Goal: Register for event/course

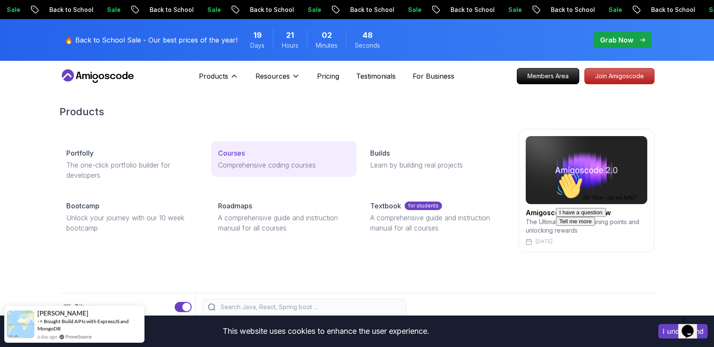
click at [245, 171] on link "Courses Comprehensive coding courses" at bounding box center [283, 159] width 145 height 36
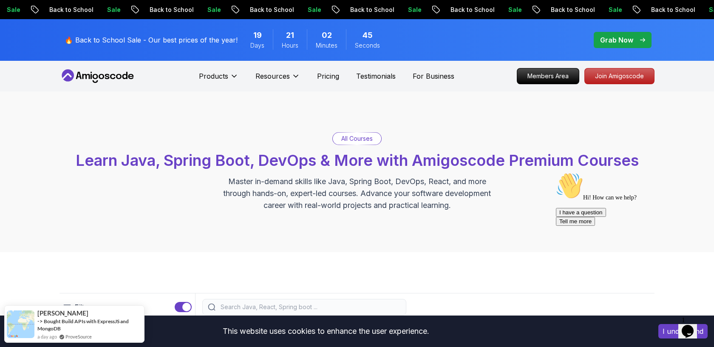
click at [360, 140] on p "All Courses" at bounding box center [356, 138] width 31 height 9
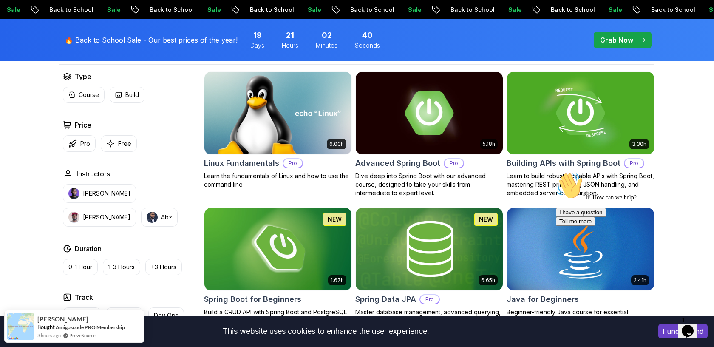
scroll to position [254, 0]
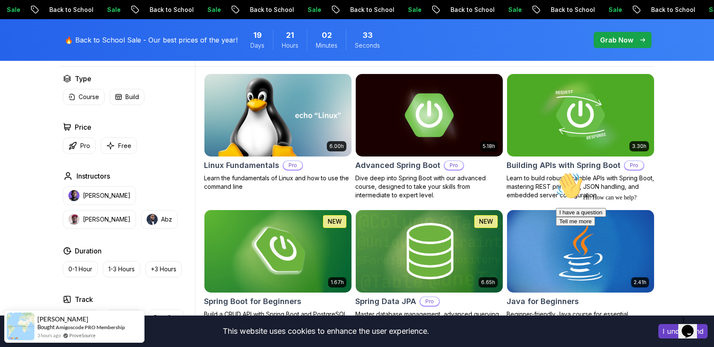
click at [556, 172] on icon "Chat attention grabber" at bounding box center [556, 172] width 0 height 0
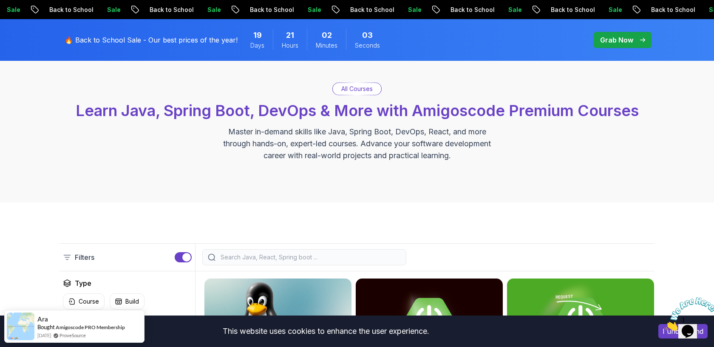
scroll to position [0, 0]
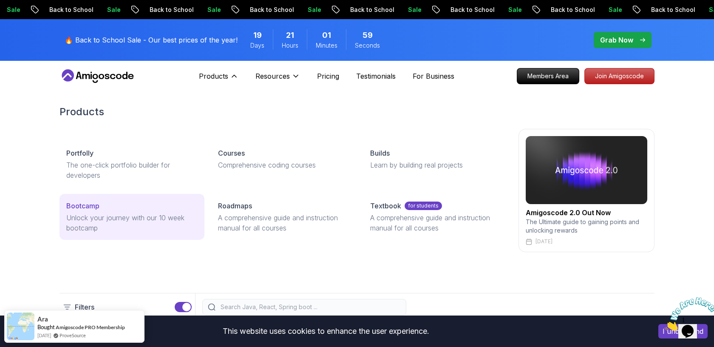
click at [93, 223] on p "Unlock your journey with our 10 week bootcamp" at bounding box center [131, 223] width 131 height 20
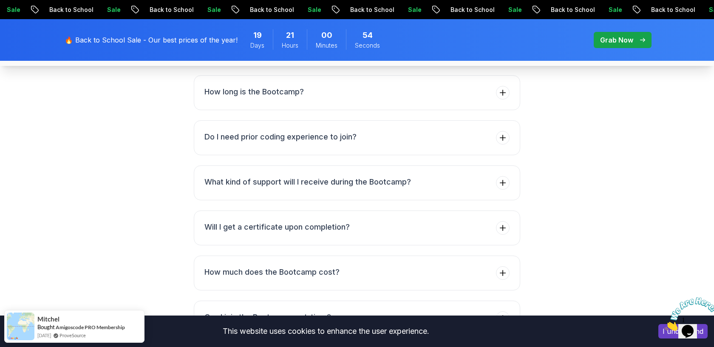
scroll to position [3304, 0]
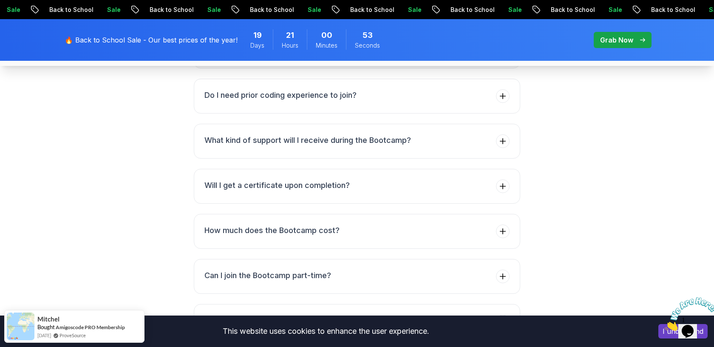
click at [266, 56] on h3 "How long is the Bootcamp?" at bounding box center [253, 50] width 99 height 12
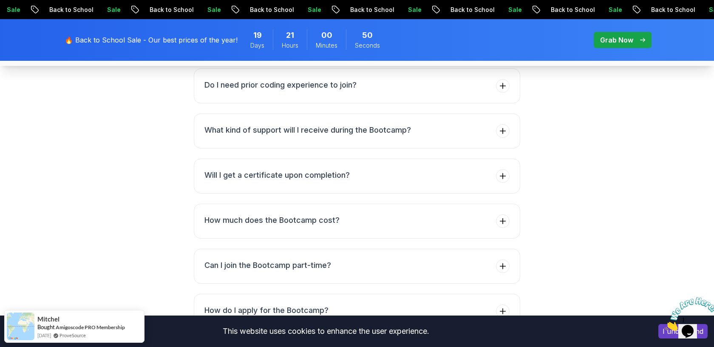
click at [251, 22] on h3 "How long is the Bootcamp?" at bounding box center [348, 16] width 288 height 12
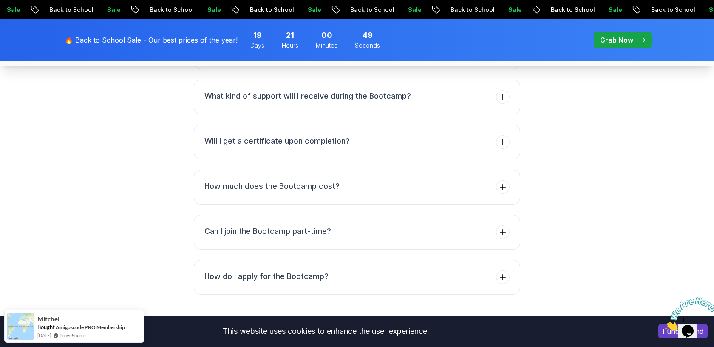
scroll to position [3321, 0]
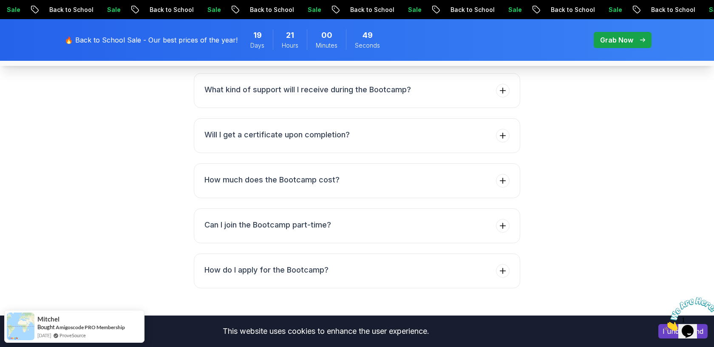
click at [257, 63] on button "Do I need prior coding experience to join?" at bounding box center [357, 45] width 326 height 35
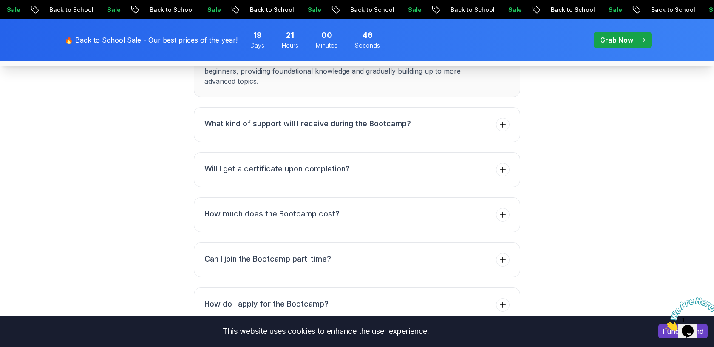
click at [256, 51] on h3 "Do I need prior coding experience to join?" at bounding box center [348, 45] width 288 height 12
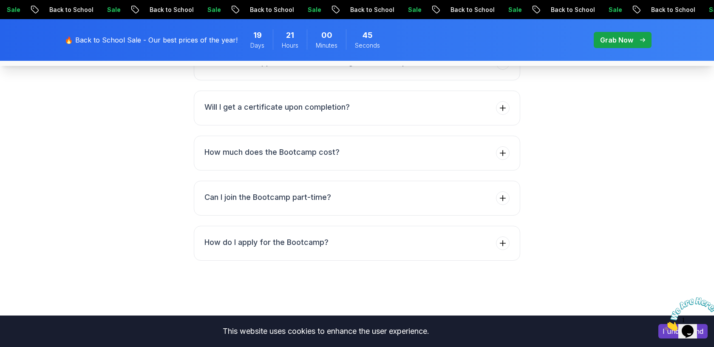
scroll to position [3370, 0]
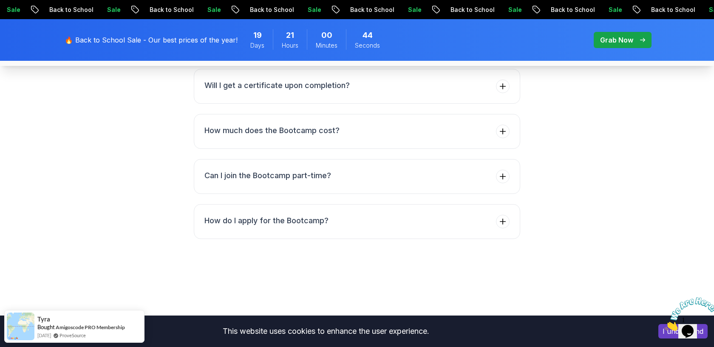
click at [256, 48] on li "What kind of support will I receive during the Bootcamp?" at bounding box center [307, 41] width 207 height 14
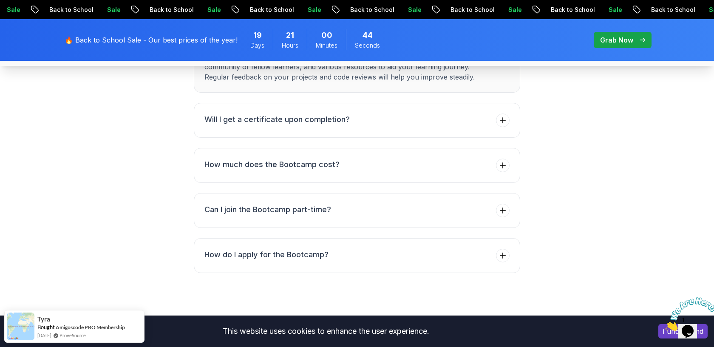
click at [256, 82] on li "What kind of support will I receive during the Bootcamp? You will receive conti…" at bounding box center [348, 58] width 288 height 48
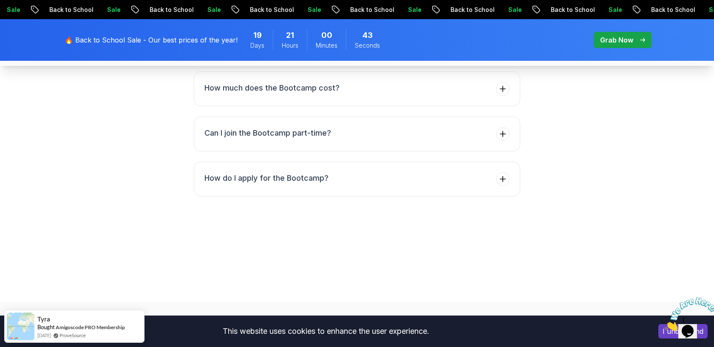
scroll to position [3450, 0]
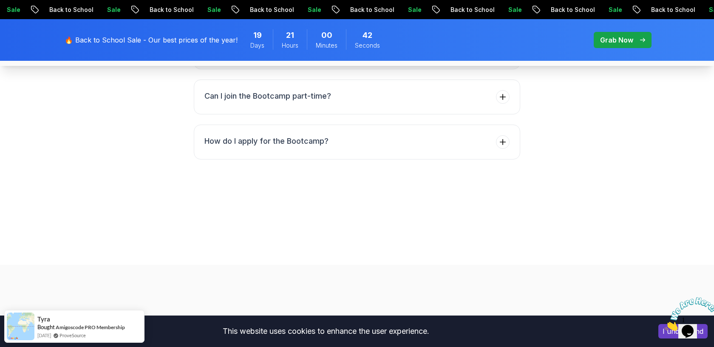
click at [253, 57] on h3 "How much does the Bootcamp cost?" at bounding box center [271, 51] width 135 height 12
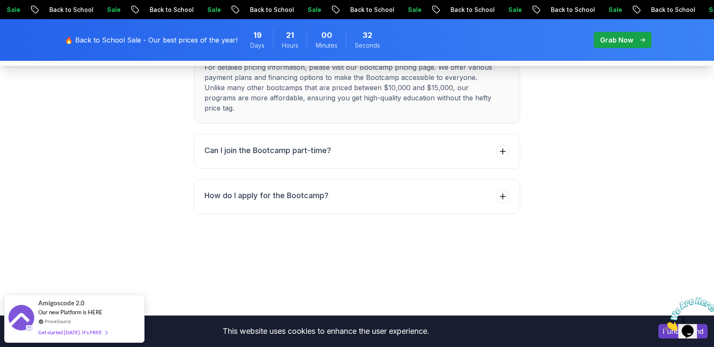
click at [250, 57] on h3 "How much does the Bootcamp cost?" at bounding box center [348, 51] width 288 height 12
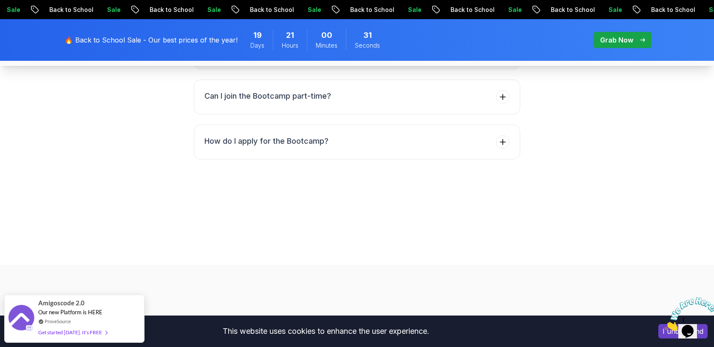
click at [250, 57] on h3 "How much does the Bootcamp cost?" at bounding box center [348, 51] width 288 height 12
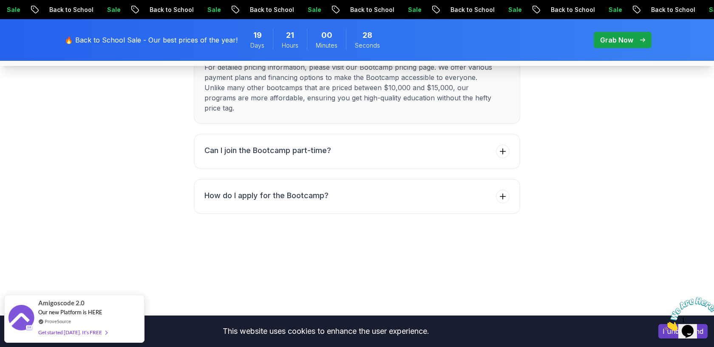
click at [250, 57] on h3 "How much does the Bootcamp cost?" at bounding box center [348, 51] width 288 height 12
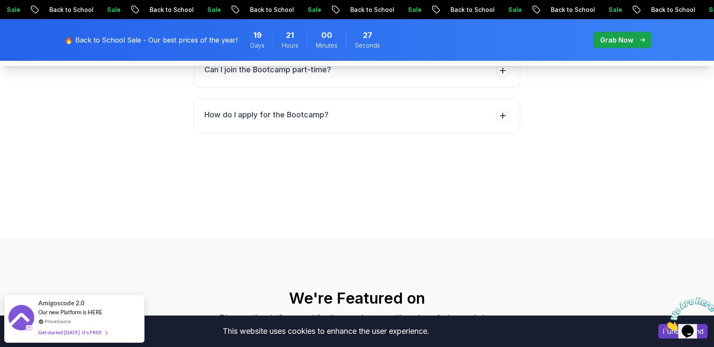
scroll to position [3490, 0]
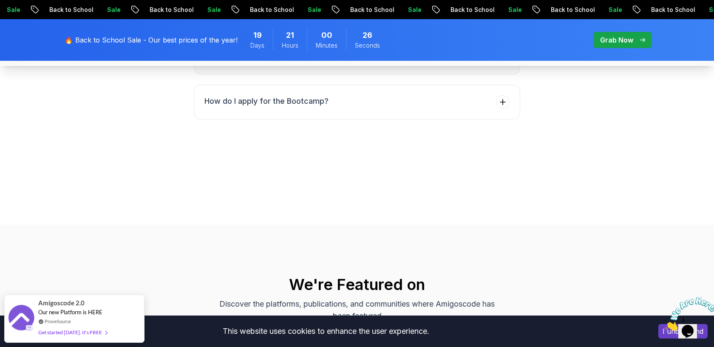
click at [251, 62] on h3 "Can I join the Bootcamp part-time?" at bounding box center [267, 56] width 127 height 12
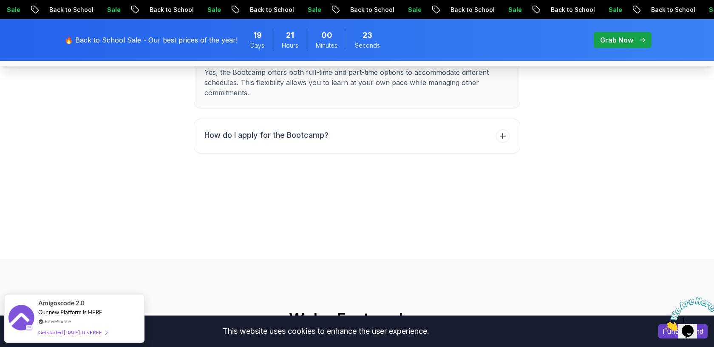
click at [251, 62] on h3 "Can I join the Bootcamp part-time?" at bounding box center [348, 56] width 288 height 12
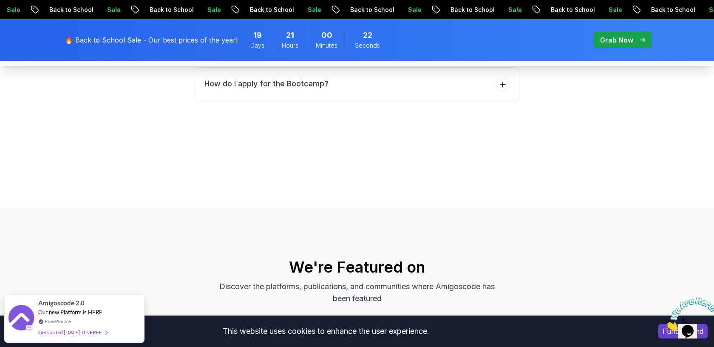
scroll to position [3519, 0]
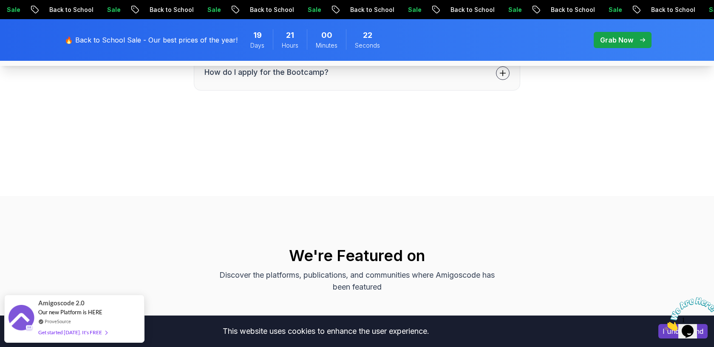
click at [252, 78] on h3 "How do I apply for the Bootcamp?" at bounding box center [266, 72] width 124 height 12
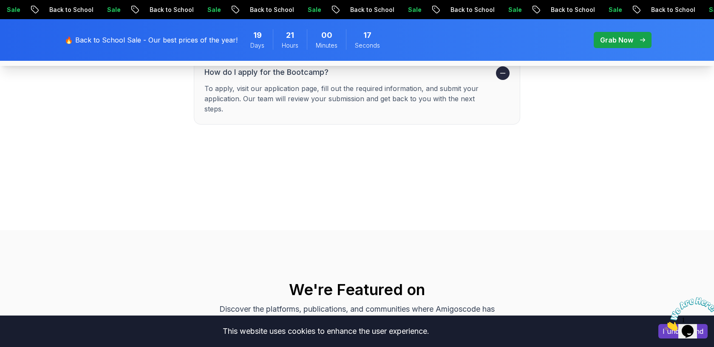
click at [252, 78] on h3 "How do I apply for the Bootcamp?" at bounding box center [348, 72] width 288 height 12
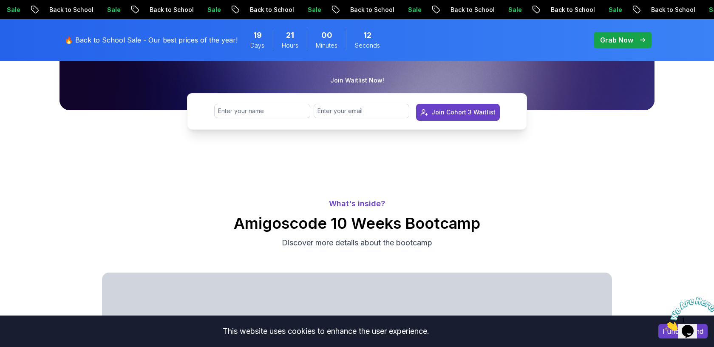
scroll to position [0, 0]
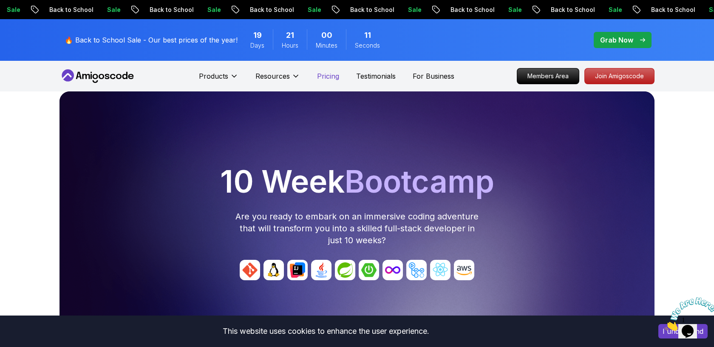
click at [321, 77] on p "Pricing" at bounding box center [328, 76] width 22 height 10
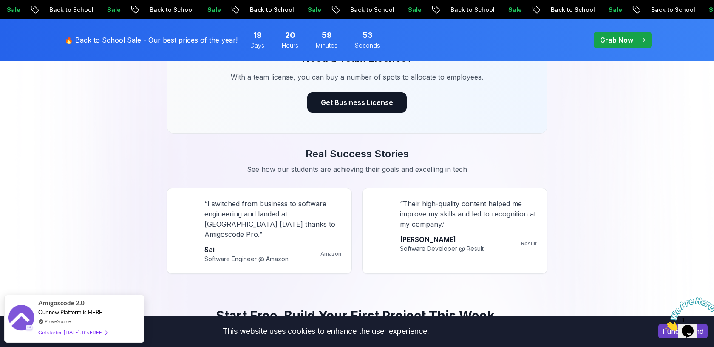
scroll to position [712, 0]
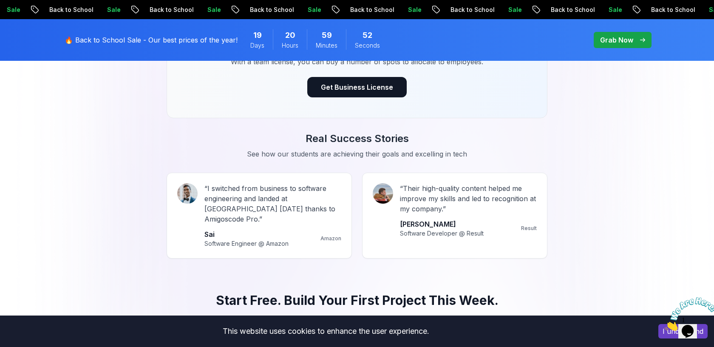
click at [665, 325] on icon "Close" at bounding box center [665, 328] width 0 height 7
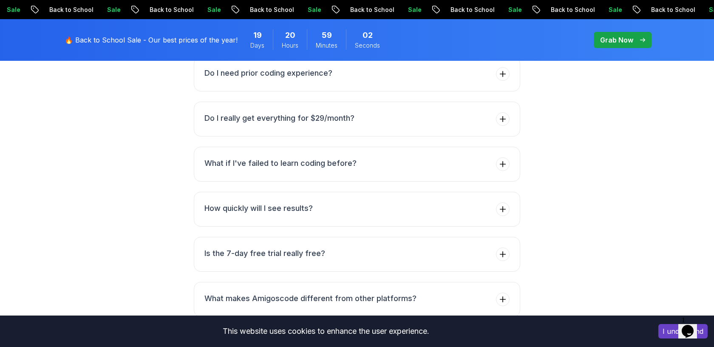
scroll to position [3163, 0]
click at [316, 112] on h3 "Do I really get everything for $29/month?" at bounding box center [279, 118] width 150 height 12
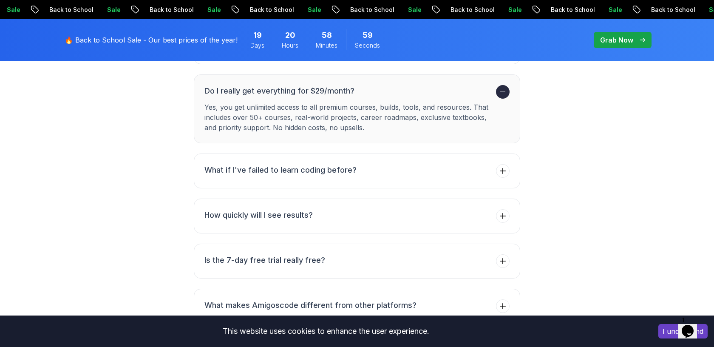
scroll to position [3125, 0]
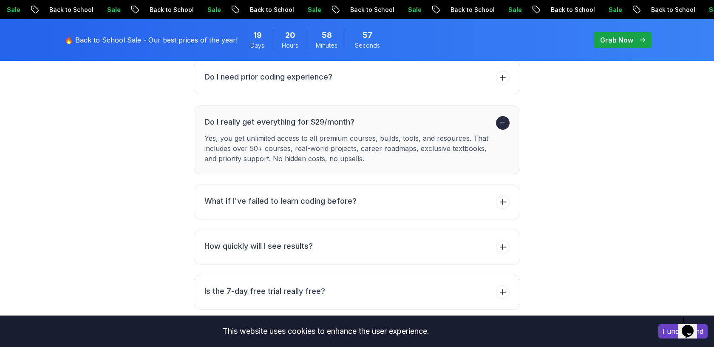
click at [499, 119] on icon at bounding box center [503, 123] width 9 height 9
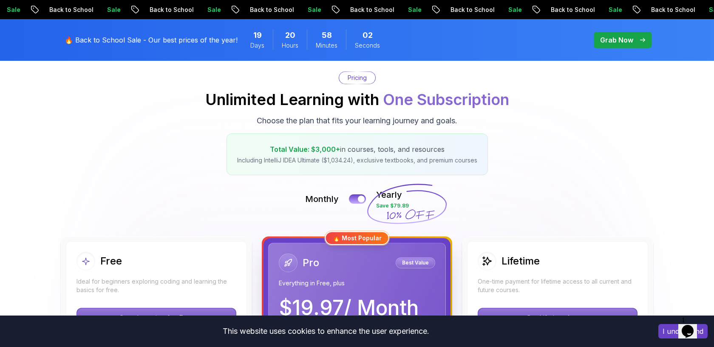
scroll to position [125, 0]
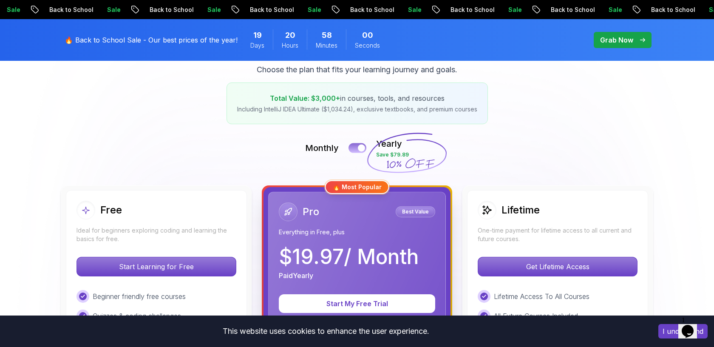
click at [363, 149] on div at bounding box center [361, 148] width 7 height 7
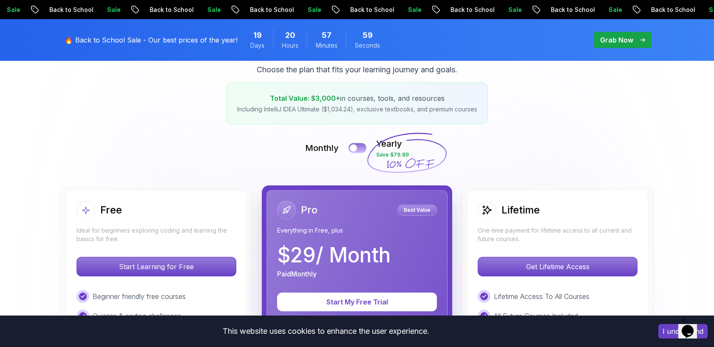
click at [362, 150] on button at bounding box center [358, 148] width 18 height 10
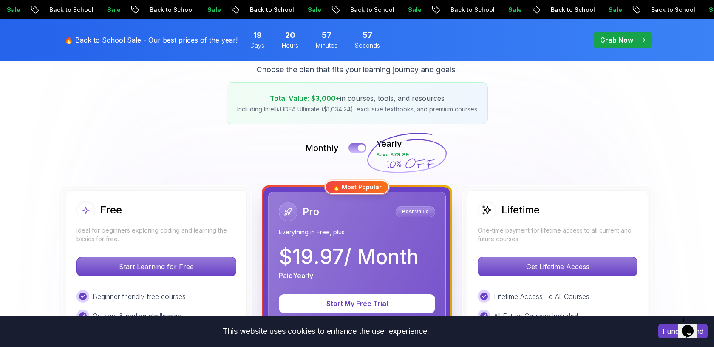
click at [362, 150] on div at bounding box center [361, 148] width 7 height 7
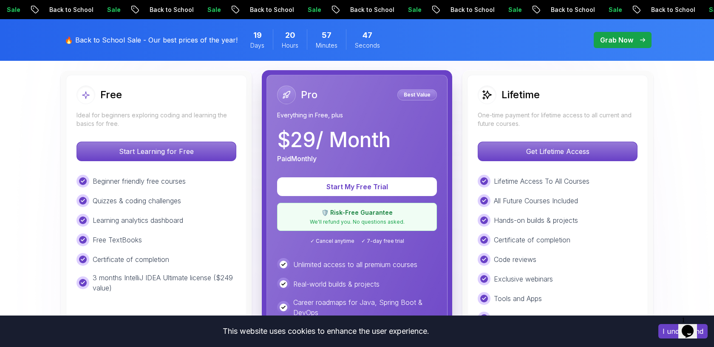
scroll to position [0, 0]
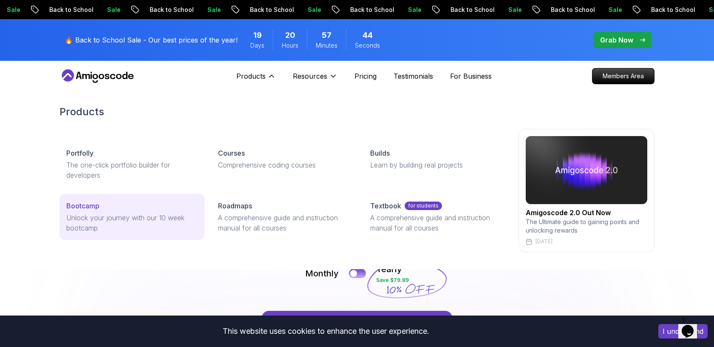
click at [113, 214] on p "Unlock your journey with our 10 week bootcamp" at bounding box center [131, 223] width 131 height 20
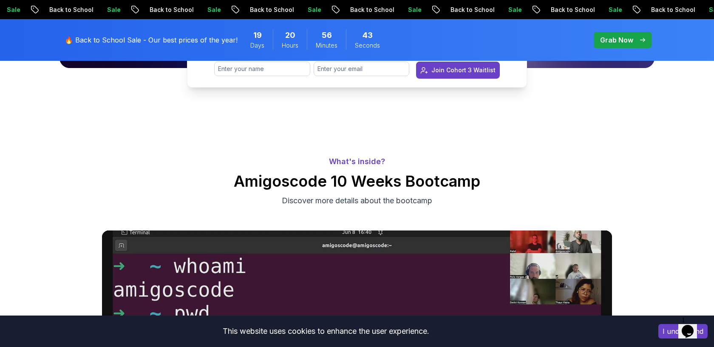
scroll to position [141, 0]
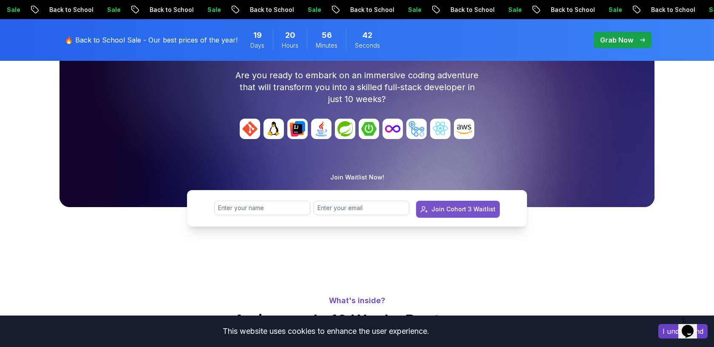
click at [439, 213] on div "Join Cohort 3 Waitlist" at bounding box center [463, 209] width 64 height 9
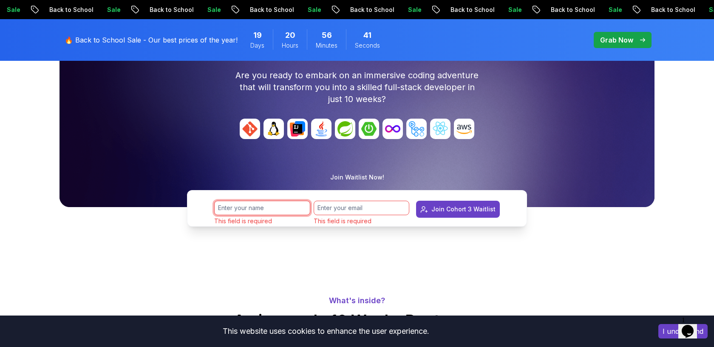
click at [235, 204] on input "text" at bounding box center [262, 208] width 96 height 14
type input "Sherzod"
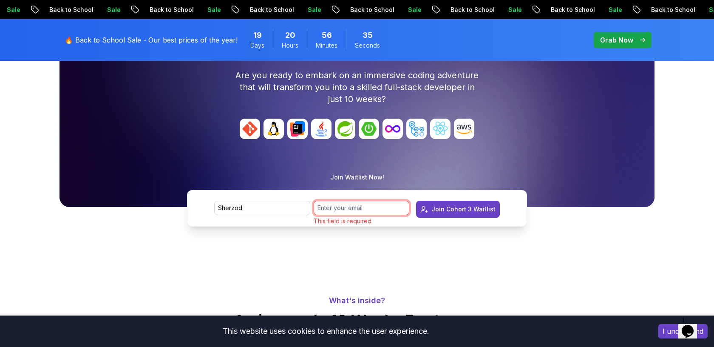
click at [326, 208] on input "email" at bounding box center [362, 208] width 96 height 14
type input "[EMAIL_ADDRESS][DOMAIN_NAME]"
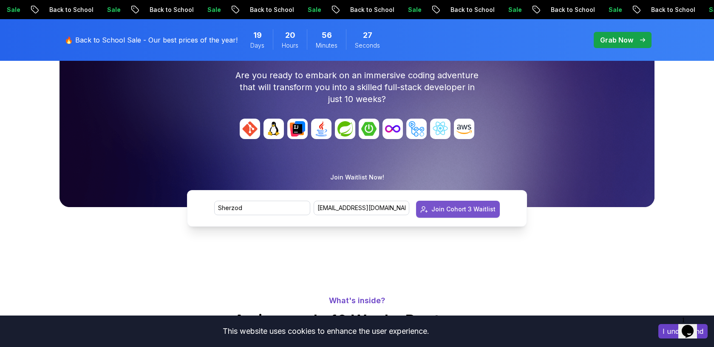
click at [439, 213] on div "Join Cohort 3 Waitlist" at bounding box center [463, 209] width 64 height 9
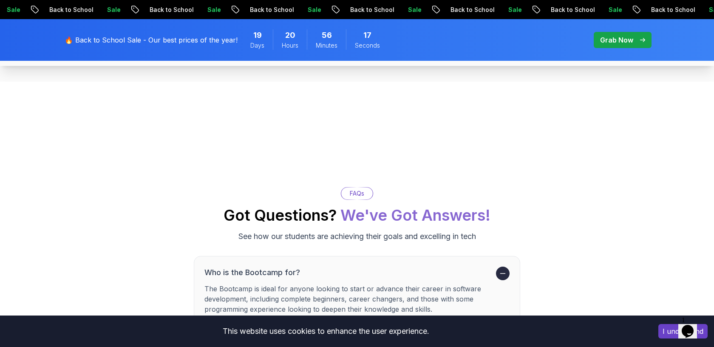
scroll to position [3004, 0]
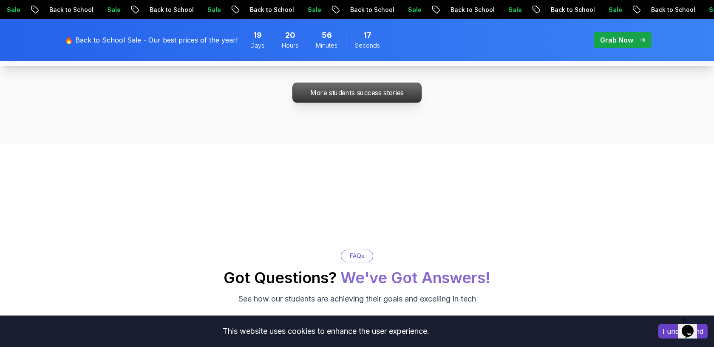
click at [364, 98] on p "More students success stories" at bounding box center [357, 93] width 128 height 20
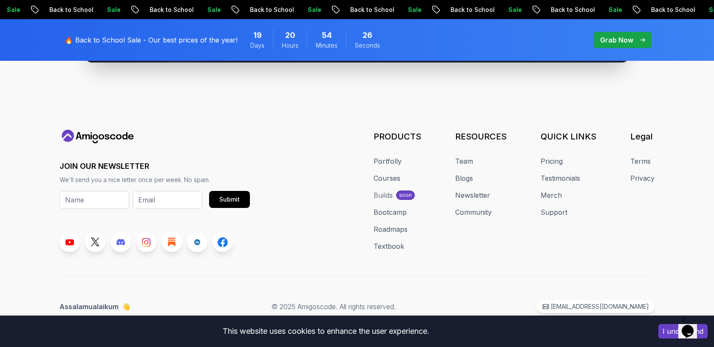
scroll to position [4562, 0]
